Goal: Task Accomplishment & Management: Use online tool/utility

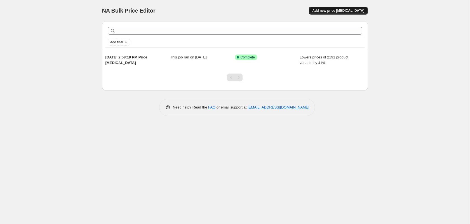
click at [331, 7] on button "Add new price [MEDICAL_DATA]" at bounding box center [338, 11] width 59 height 8
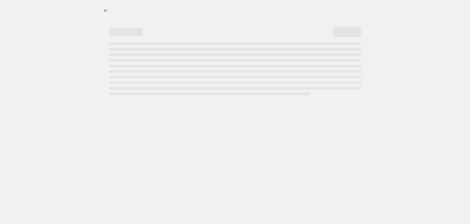
select select "percentage"
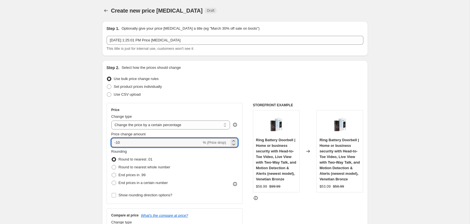
drag, startPoint x: 121, startPoint y: 142, endPoint x: 101, endPoint y: 142, distance: 20.4
click at [102, 142] on div "Step 2. Select how the prices should change Use bulk price change rules Set pro…" at bounding box center [235, 158] width 266 height 196
type input "41"
click at [133, 174] on span "End prices in .99" at bounding box center [131, 175] width 27 height 4
click at [112, 173] on input "End prices in .99" at bounding box center [112, 173] width 0 height 0
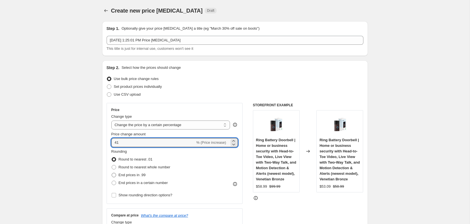
radio input "true"
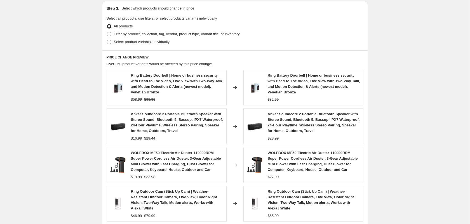
scroll to position [405, 0]
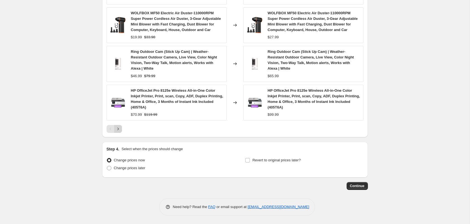
click at [120, 131] on icon "Next" at bounding box center [118, 129] width 6 height 6
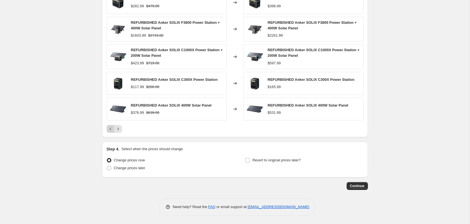
click at [110, 129] on icon "Previous" at bounding box center [110, 128] width 2 height 3
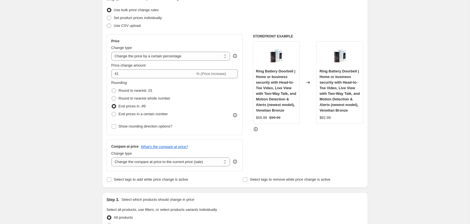
scroll to position [0, 0]
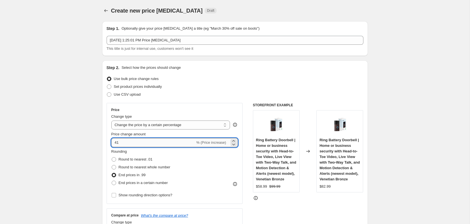
click at [125, 143] on input "41" at bounding box center [153, 142] width 84 height 9
type input "40"
click at [146, 169] on span "Round to nearest whole number" at bounding box center [144, 167] width 52 height 4
click at [112, 165] on input "Round to nearest whole number" at bounding box center [112, 165] width 0 height 0
radio input "true"
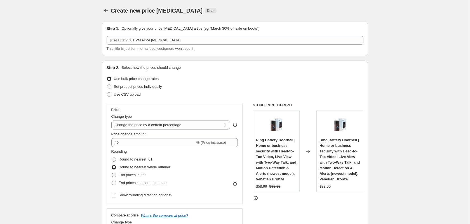
click at [143, 175] on span "End prices in .99" at bounding box center [131, 175] width 27 height 4
click at [112, 173] on input "End prices in .99" at bounding box center [112, 173] width 0 height 0
radio input "true"
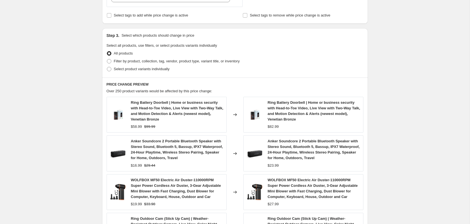
scroll to position [405, 0]
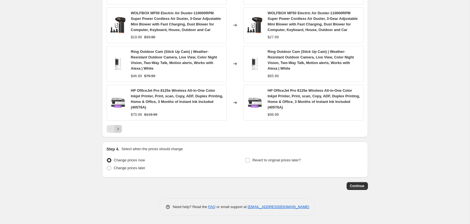
click at [115, 131] on button "Next" at bounding box center [118, 129] width 8 height 8
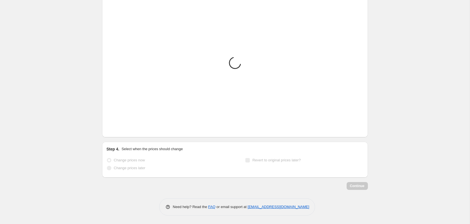
scroll to position [338, 0]
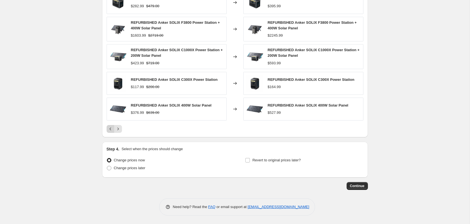
click at [108, 129] on icon "Previous" at bounding box center [111, 129] width 6 height 6
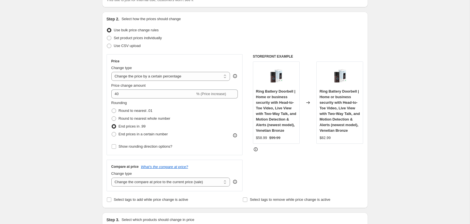
scroll to position [0, 0]
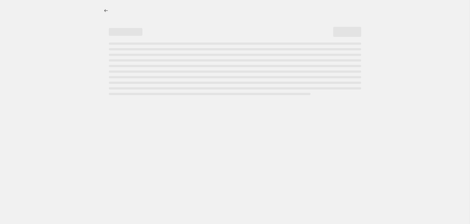
select select "percentage"
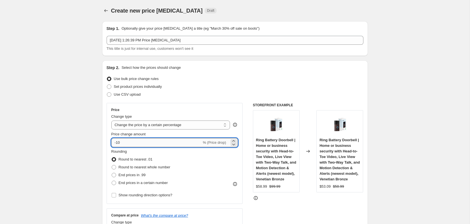
click at [140, 140] on input "-10" at bounding box center [156, 142] width 90 height 9
type input "-1"
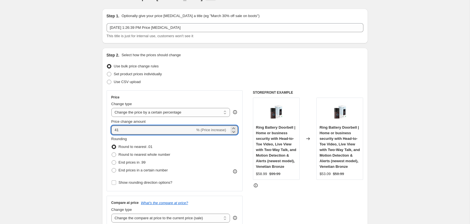
scroll to position [13, 0]
type input "41"
click at [125, 160] on span "End prices in .99" at bounding box center [131, 162] width 27 height 4
click at [112, 160] on input "End prices in .99" at bounding box center [112, 160] width 0 height 0
radio input "true"
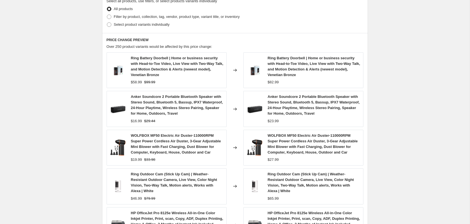
scroll to position [405, 0]
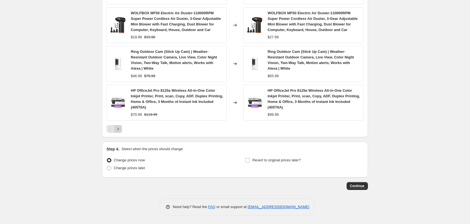
click at [119, 127] on icon "Next" at bounding box center [118, 129] width 6 height 6
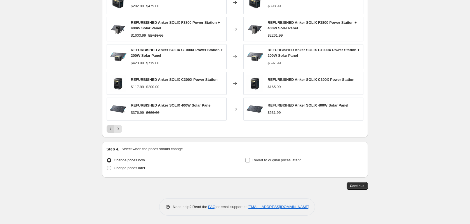
click at [108, 129] on icon "Previous" at bounding box center [111, 129] width 6 height 6
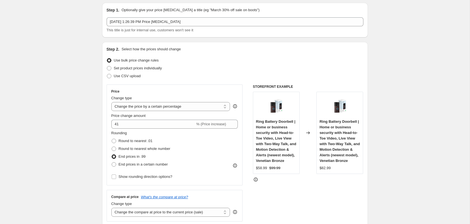
scroll to position [0, 0]
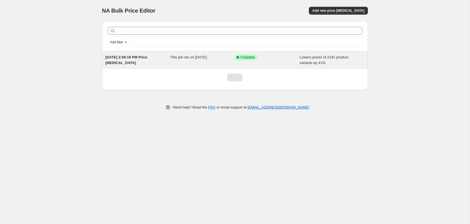
click at [316, 61] on span "Lowers prices of 2191 product variants by 41%" at bounding box center [323, 60] width 49 height 10
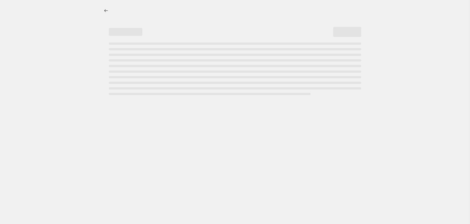
select select "percentage"
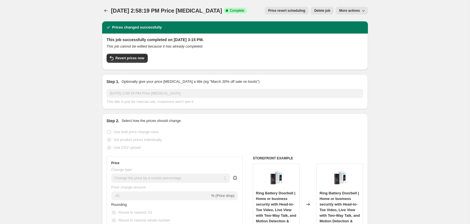
click at [352, 11] on span "More actions" at bounding box center [349, 10] width 21 height 4
click at [328, 12] on span "Delete job" at bounding box center [322, 10] width 16 height 4
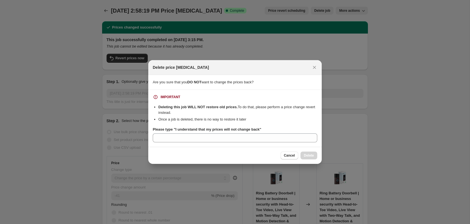
click at [277, 131] on div "Please type "I understand that my prices will not change back"" at bounding box center [235, 130] width 164 height 6
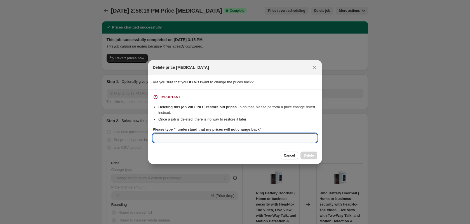
click at [280, 138] on input "Please type "I understand that my prices will not change back"" at bounding box center [235, 137] width 164 height 9
click at [396, 114] on div at bounding box center [235, 112] width 470 height 224
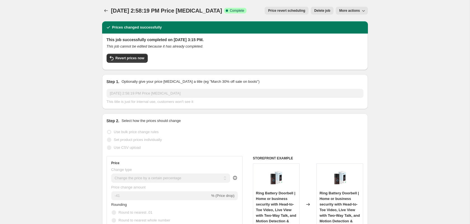
click at [356, 10] on span "More actions" at bounding box center [349, 10] width 21 height 4
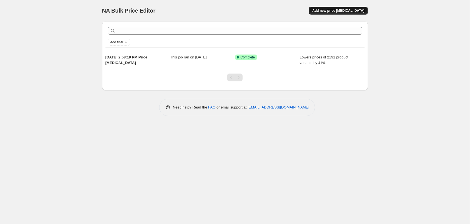
click at [329, 12] on span "Add new price [MEDICAL_DATA]" at bounding box center [338, 10] width 52 height 4
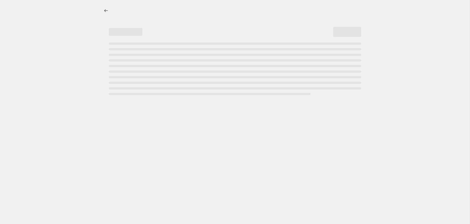
select select "percentage"
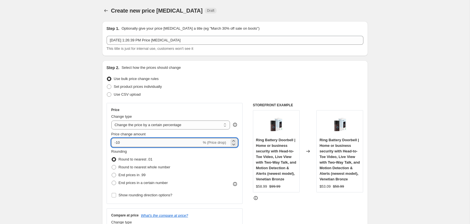
click at [172, 138] on input "-10" at bounding box center [156, 142] width 90 height 9
click at [162, 145] on input "-10" at bounding box center [156, 142] width 90 height 9
type input "-1"
type input "41"
click at [141, 175] on span "End prices in .99" at bounding box center [131, 175] width 27 height 4
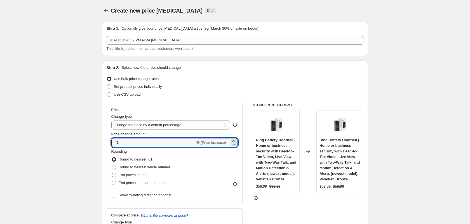
click at [112, 173] on input "End prices in .99" at bounding box center [112, 173] width 0 height 0
radio input "true"
click at [172, 143] on input "41" at bounding box center [153, 142] width 84 height 9
type input "45"
click at [130, 160] on span "Round to nearest .01" at bounding box center [135, 159] width 34 height 4
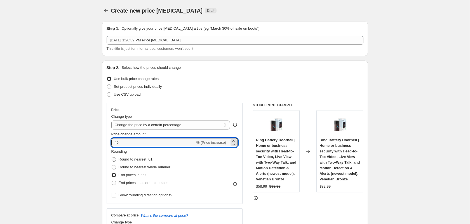
click at [112, 157] on input "Round to nearest .01" at bounding box center [112, 157] width 0 height 0
radio input "true"
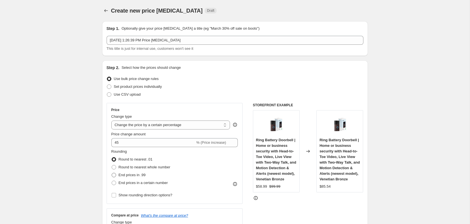
click at [133, 177] on span "End prices in .99" at bounding box center [131, 175] width 27 height 6
click at [112, 173] on input "End prices in .99" at bounding box center [112, 173] width 0 height 0
radio input "true"
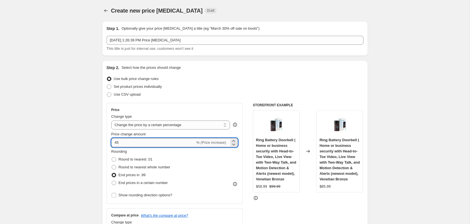
click at [126, 145] on input "45" at bounding box center [153, 142] width 84 height 9
type input "4"
type input "50"
click at [124, 164] on span "Round to nearest whole number" at bounding box center [144, 167] width 52 height 6
click at [112, 165] on input "Round to nearest whole number" at bounding box center [112, 165] width 0 height 0
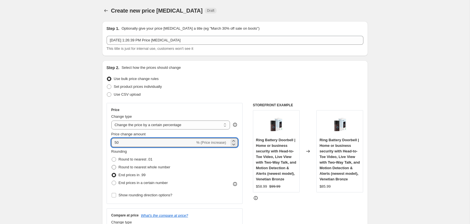
radio input "true"
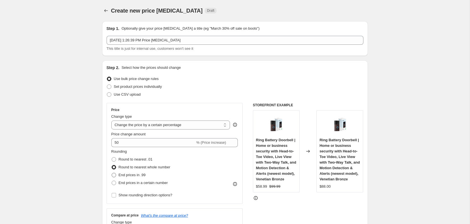
click at [130, 173] on span "End prices in .99" at bounding box center [131, 175] width 27 height 4
click at [112, 173] on input "End prices in .99" at bounding box center [112, 173] width 0 height 0
radio input "true"
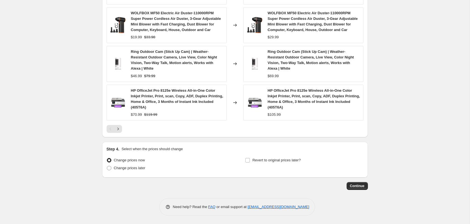
scroll to position [405, 0]
click at [116, 131] on icon "Next" at bounding box center [118, 129] width 6 height 6
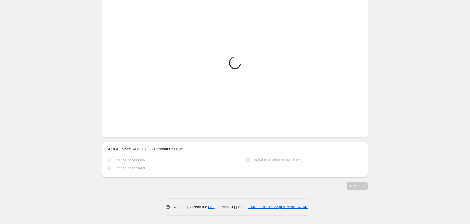
click at [116, 131] on icon "Next" at bounding box center [118, 129] width 6 height 6
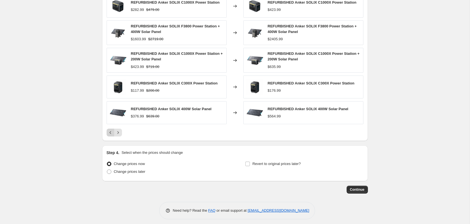
click at [111, 132] on icon "Previous" at bounding box center [111, 133] width 6 height 6
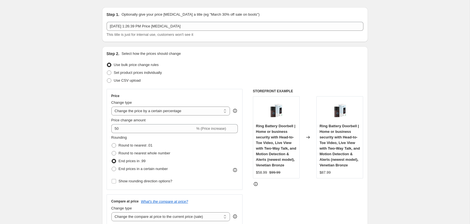
scroll to position [0, 0]
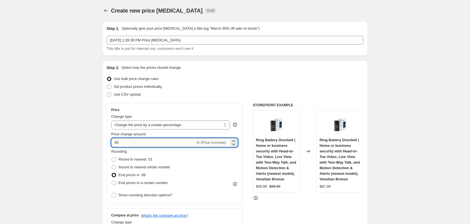
click at [129, 144] on input "50" at bounding box center [153, 142] width 84 height 9
type input "5"
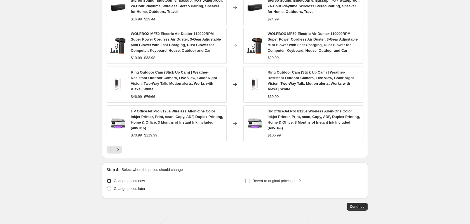
scroll to position [405, 0]
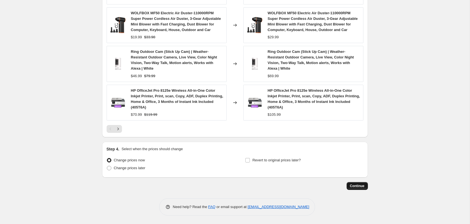
type input "41"
click at [353, 188] on button "Continue" at bounding box center [356, 186] width 21 height 8
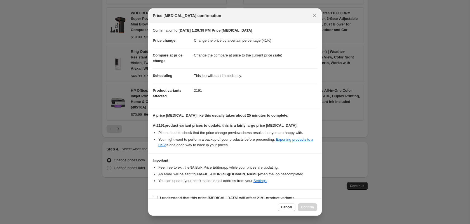
scroll to position [8, 0]
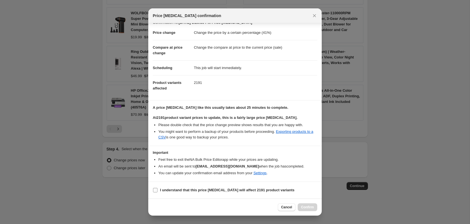
click at [222, 190] on b "I understand that this price change job will affect 2191 product variants" at bounding box center [227, 190] width 134 height 4
click at [157, 190] on input "I understand that this price change job will affect 2191 product variants" at bounding box center [155, 190] width 4 height 4
checkbox input "true"
click at [307, 208] on span "Confirm" at bounding box center [307, 207] width 13 height 4
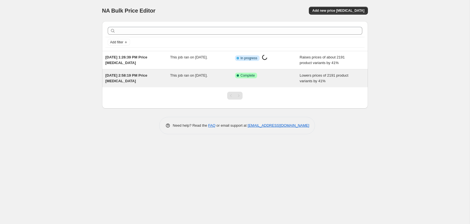
click at [224, 78] on div "This job ran on [DATE]." at bounding box center [202, 78] width 65 height 11
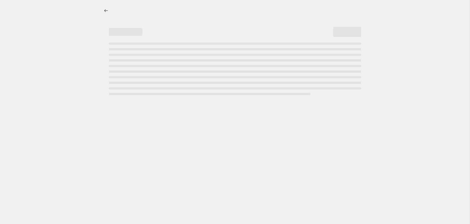
select select "percentage"
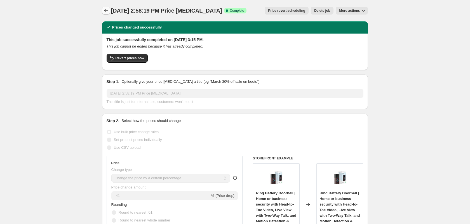
click at [106, 10] on icon "Price change jobs" at bounding box center [106, 11] width 6 height 6
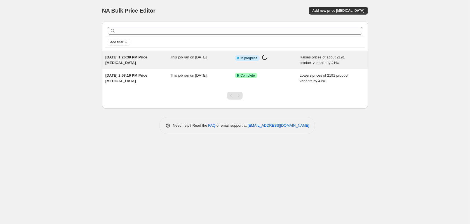
click at [144, 66] on div "Sep 7, 2025, 1:26:39 PM Price change job This job ran on September 7, 2025. Inf…" at bounding box center [235, 60] width 266 height 18
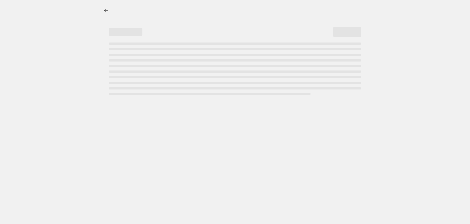
select select "percentage"
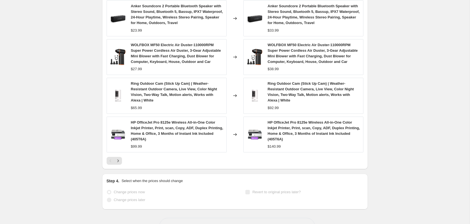
scroll to position [415, 0]
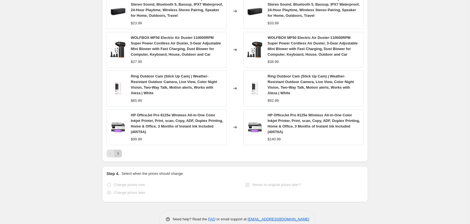
click at [118, 156] on icon "Next" at bounding box center [118, 154] width 6 height 6
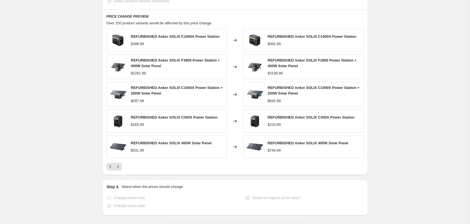
scroll to position [340, 0]
click at [120, 169] on icon "Next" at bounding box center [118, 167] width 6 height 6
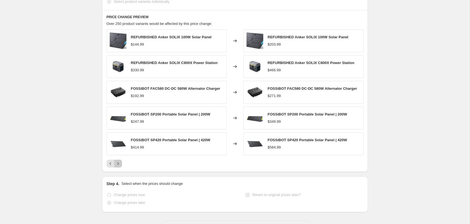
click at [120, 167] on button "Next" at bounding box center [118, 164] width 8 height 8
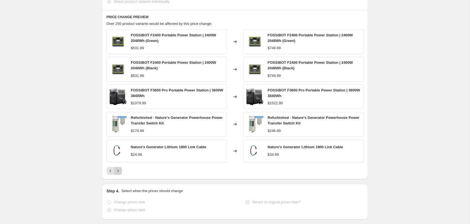
click at [120, 167] on button "Next" at bounding box center [118, 171] width 8 height 8
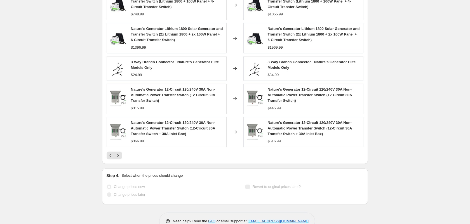
scroll to position [394, 0]
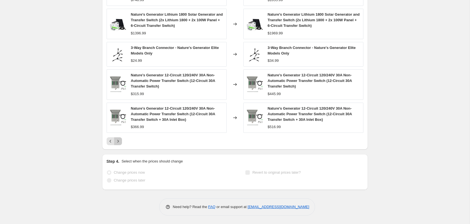
click at [118, 143] on icon "Next" at bounding box center [118, 141] width 6 height 6
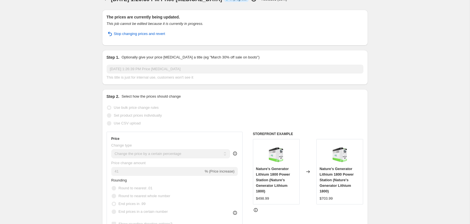
scroll to position [0, 0]
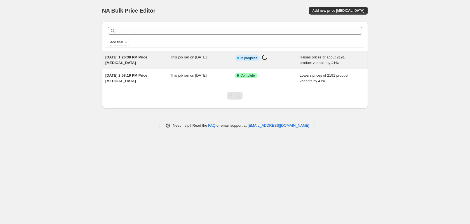
click at [181, 68] on div "Sep 7, 2025, 1:26:39 PM Price change job This job ran on September 7, 2025. Inf…" at bounding box center [235, 60] width 266 height 18
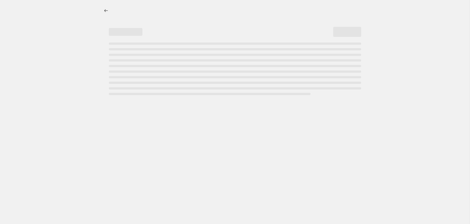
select select "percentage"
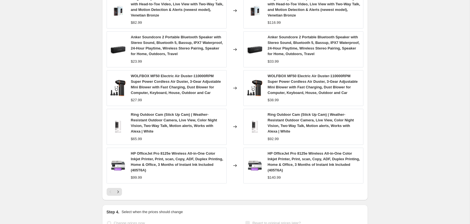
scroll to position [433, 0]
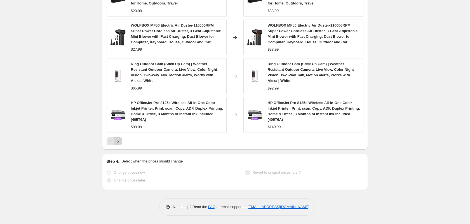
click at [120, 144] on button "Next" at bounding box center [118, 141] width 8 height 8
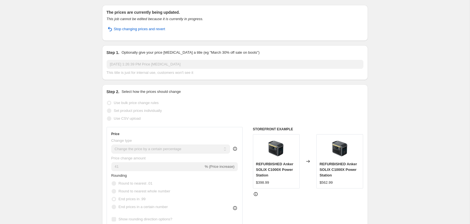
scroll to position [0, 0]
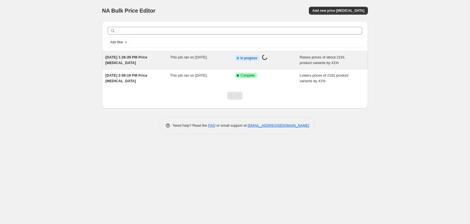
click at [257, 68] on div "[DATE] 1:26:39 PM Price [MEDICAL_DATA] This job ran on [DATE]. Info Partially c…" at bounding box center [235, 60] width 266 height 18
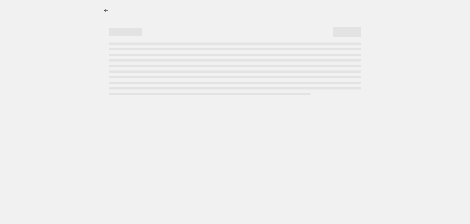
select select "percentage"
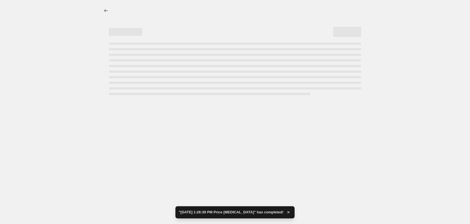
select select "percentage"
